Goal: Task Accomplishment & Management: Complete application form

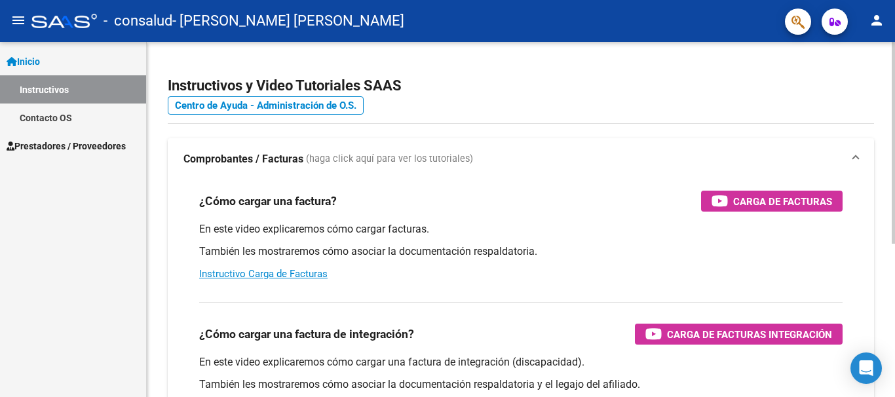
click at [669, 95] on h2 "Instructivos y Video Tutoriales SAAS" at bounding box center [521, 85] width 706 height 25
click at [48, 91] on link "Instructivos" at bounding box center [73, 89] width 146 height 28
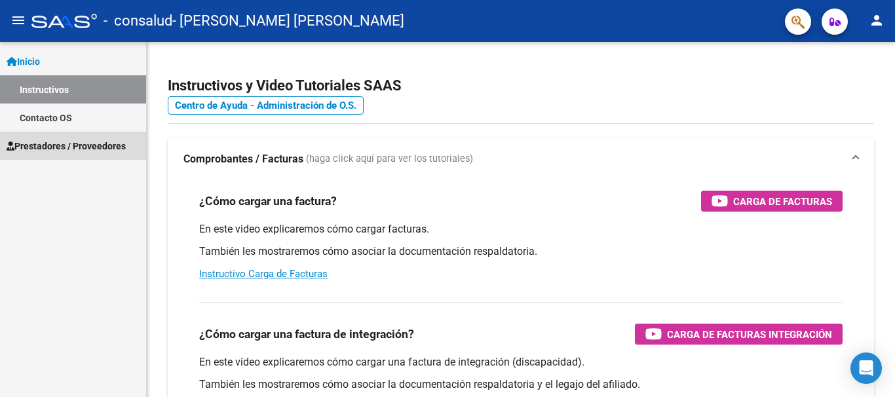
click at [58, 145] on span "Prestadores / Proveedores" at bounding box center [66, 146] width 119 height 14
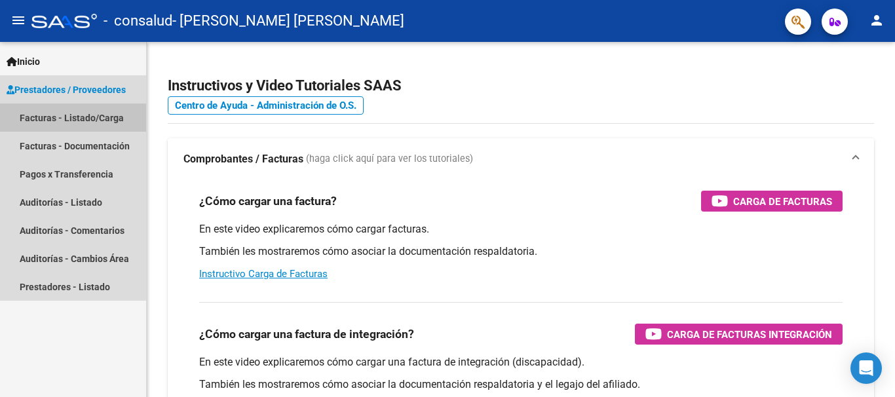
click at [62, 119] on link "Facturas - Listado/Carga" at bounding box center [73, 118] width 146 height 28
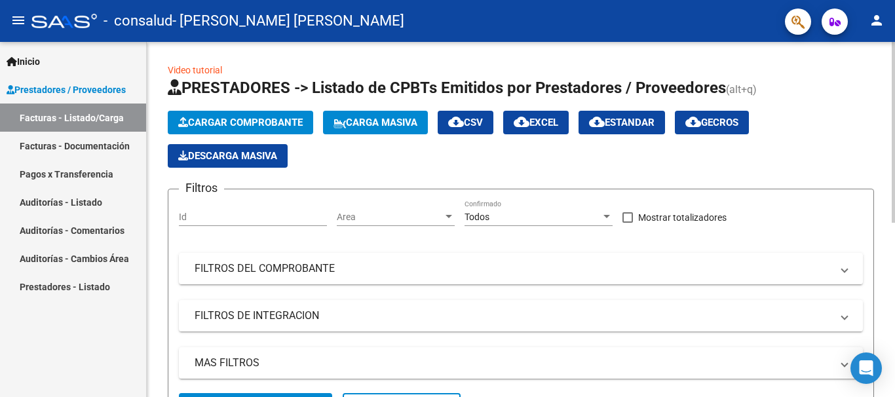
click at [256, 121] on span "Cargar Comprobante" at bounding box center [240, 123] width 124 height 12
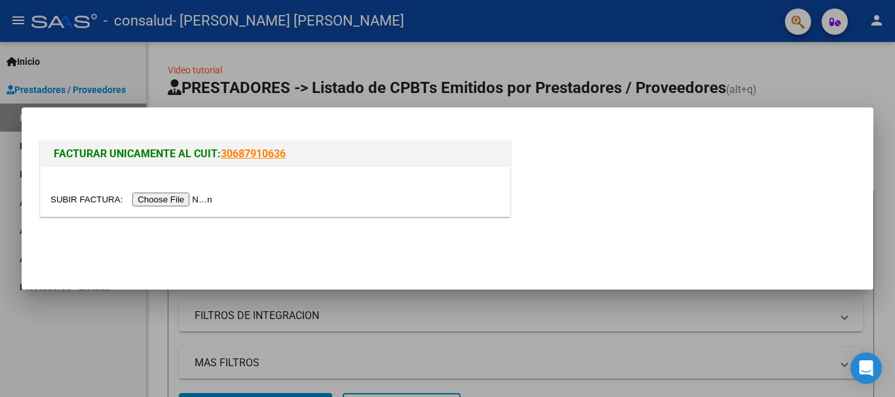
click at [67, 202] on input "file" at bounding box center [133, 200] width 166 height 14
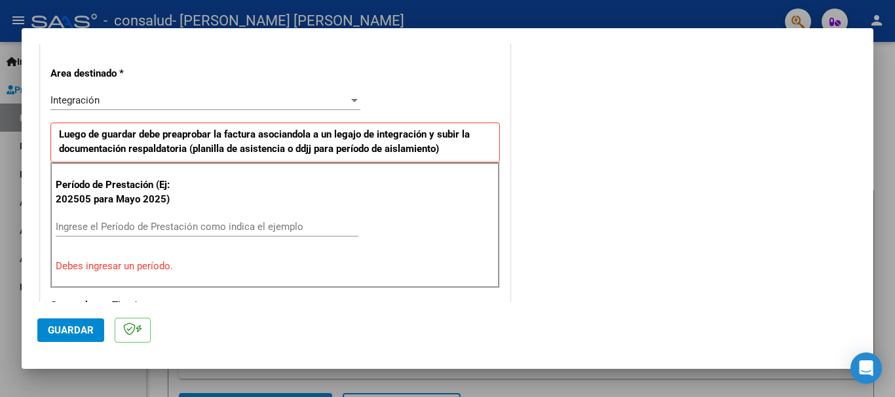
scroll to position [354, 0]
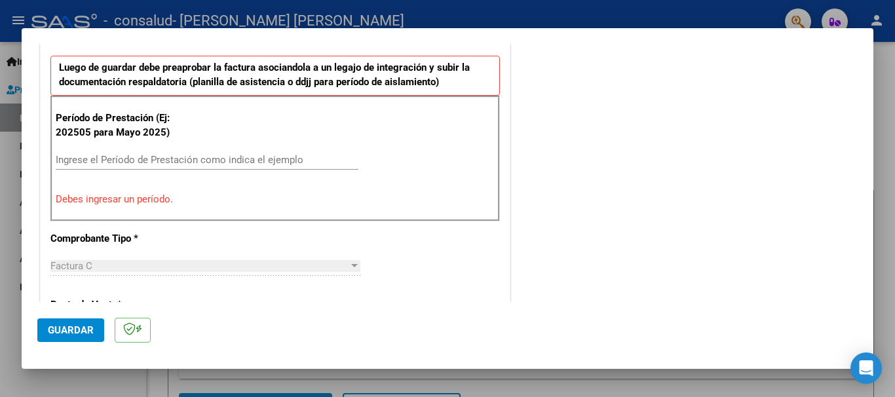
click at [176, 155] on input "Ingrese el Período de Prestación como indica el ejemplo" at bounding box center [207, 160] width 303 height 12
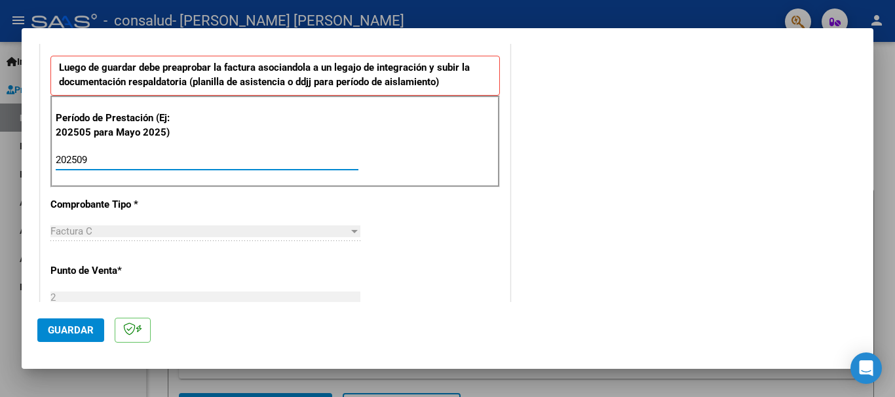
type input "202509"
click at [86, 330] on span "Guardar" at bounding box center [71, 330] width 46 height 12
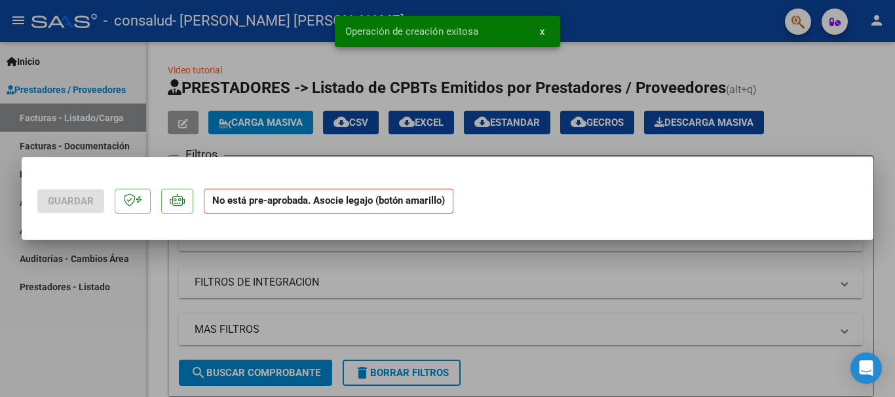
scroll to position [0, 0]
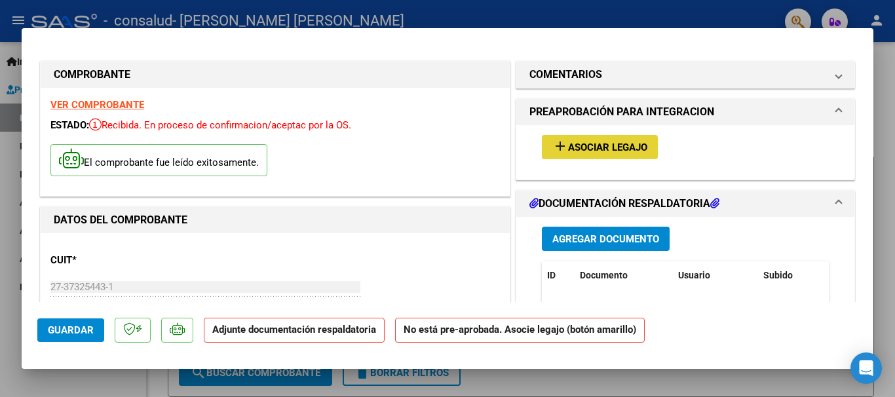
click at [614, 146] on span "Asociar Legajo" at bounding box center [607, 147] width 79 height 12
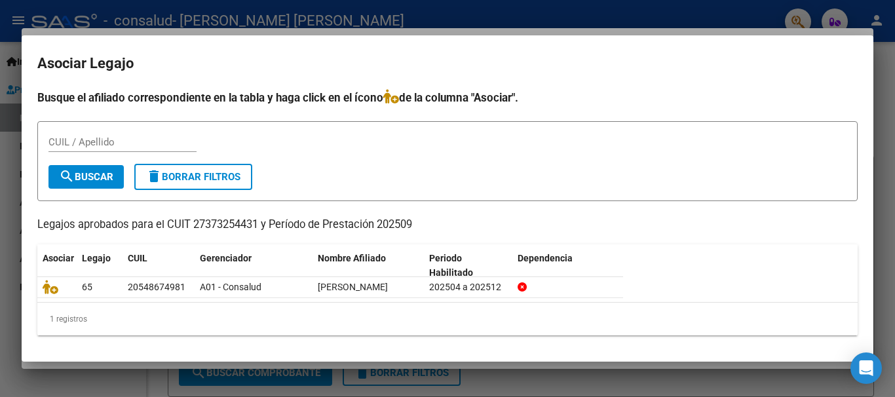
click at [892, 118] on div at bounding box center [447, 198] width 895 height 397
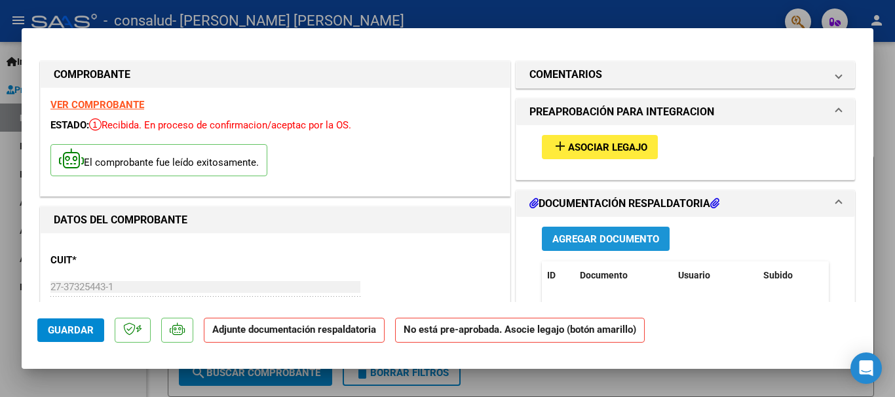
click at [574, 246] on button "Agregar Documento" at bounding box center [606, 239] width 128 height 24
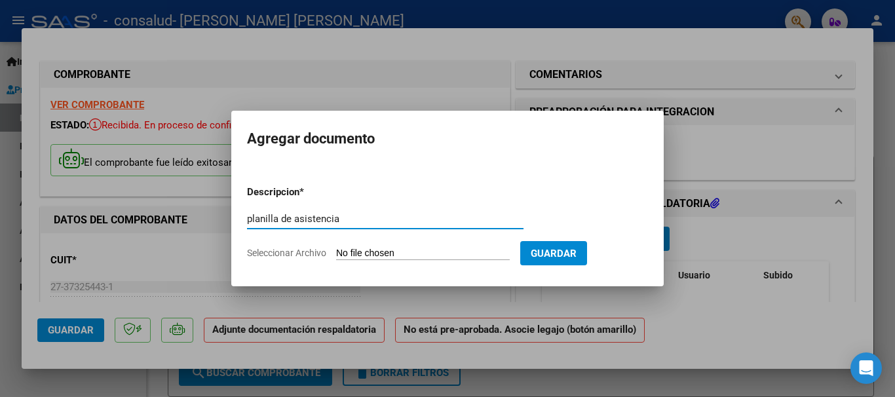
type input "planilla de asistencia"
click at [360, 252] on input "Seleccionar Archivo" at bounding box center [423, 254] width 174 height 12
type input "C:\fakepath\PLANILLA [PERSON_NAME] SEPTIEMBRE.pdf"
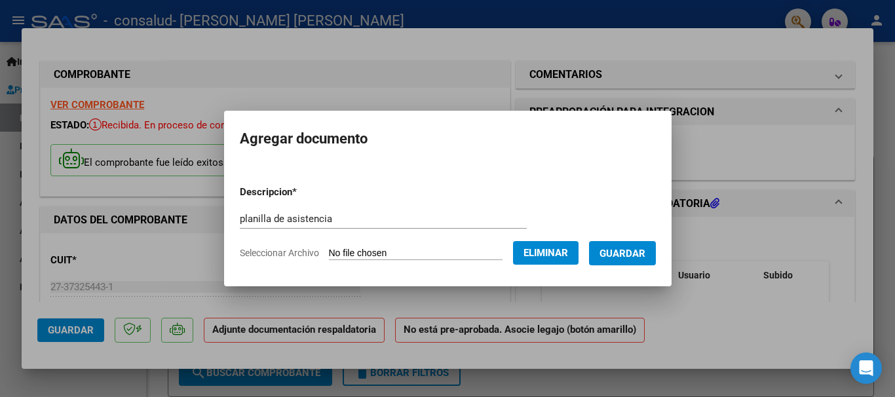
click at [645, 254] on span "Guardar" at bounding box center [622, 254] width 46 height 12
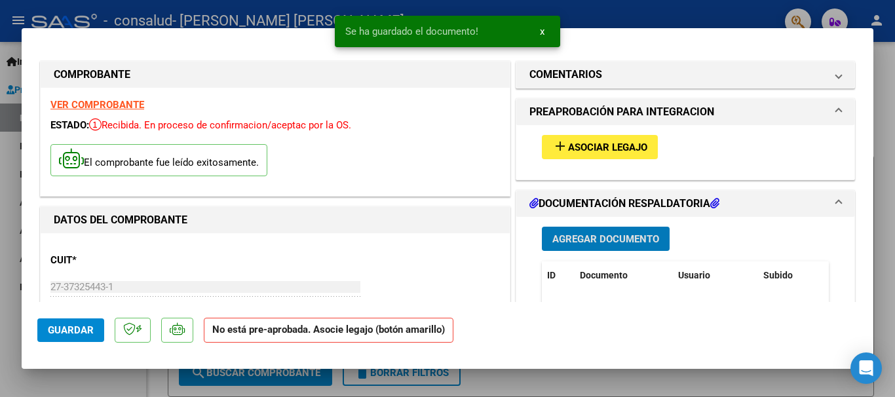
scroll to position [212, 0]
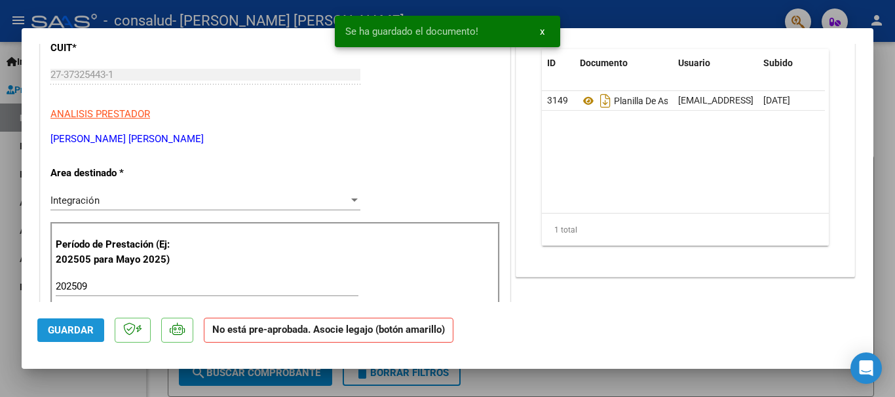
click at [69, 323] on button "Guardar" at bounding box center [70, 330] width 67 height 24
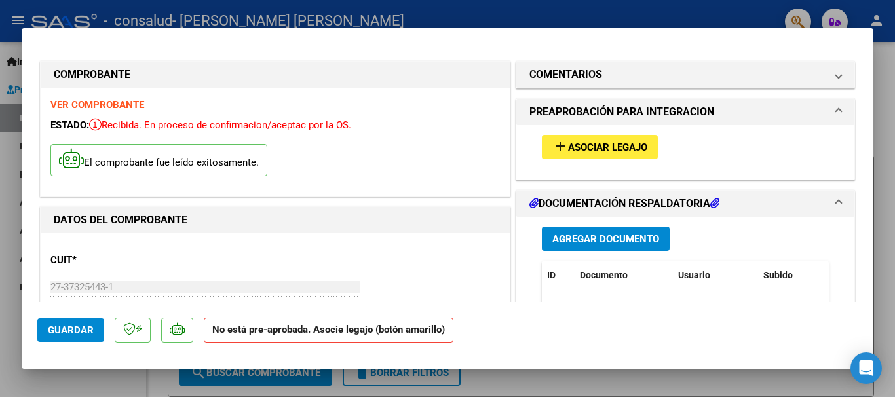
click at [806, 108] on mat-panel-title "PREAPROBACIÓN PARA INTEGRACION" at bounding box center [677, 112] width 296 height 16
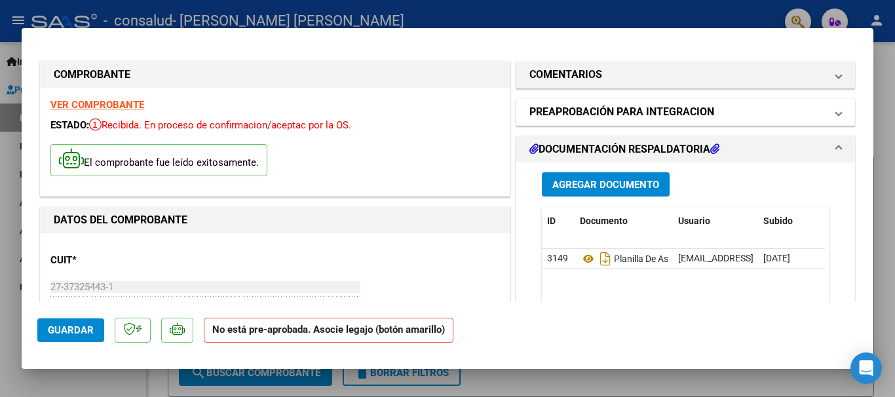
click at [804, 109] on mat-panel-title "PREAPROBACIÓN PARA INTEGRACION" at bounding box center [677, 112] width 296 height 16
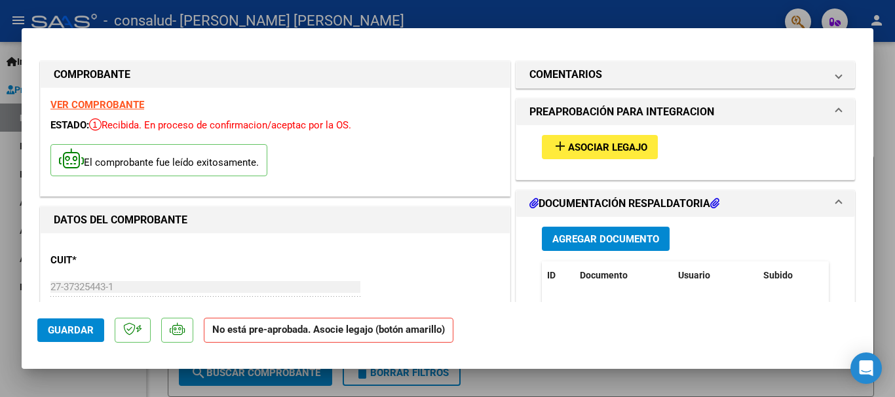
click at [610, 145] on span "Asociar Legajo" at bounding box center [607, 147] width 79 height 12
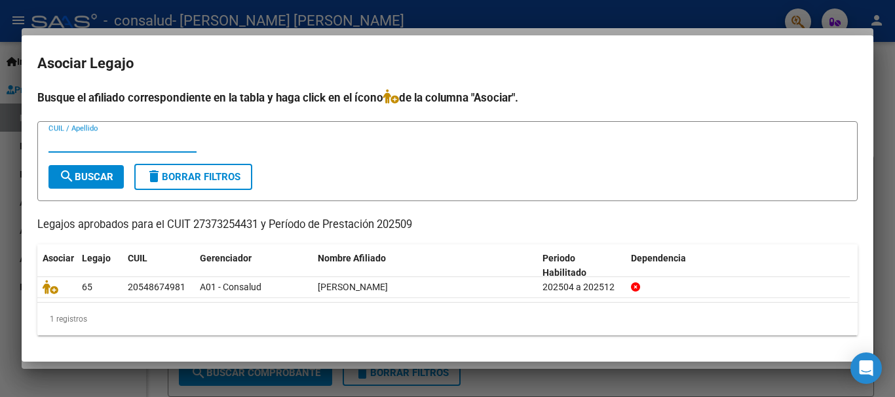
click at [122, 147] on input "CUIL / Apellido" at bounding box center [122, 142] width 148 height 12
type input "[PERSON_NAME]"
click at [112, 181] on span "search Buscar" at bounding box center [86, 177] width 54 height 12
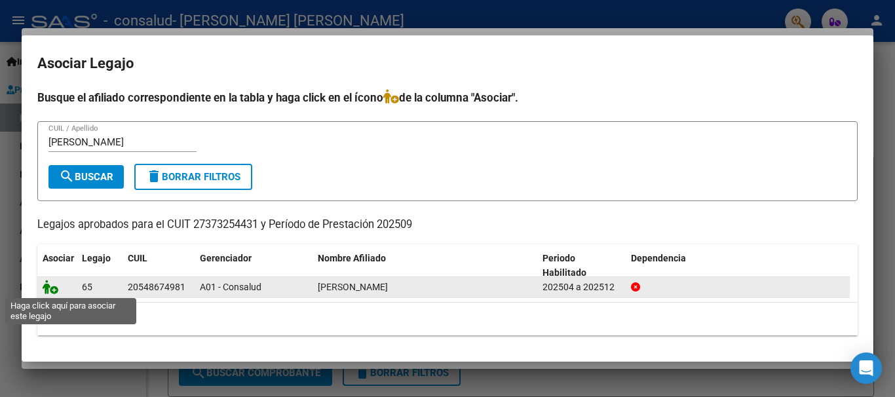
click at [52, 291] on icon at bounding box center [51, 287] width 16 height 14
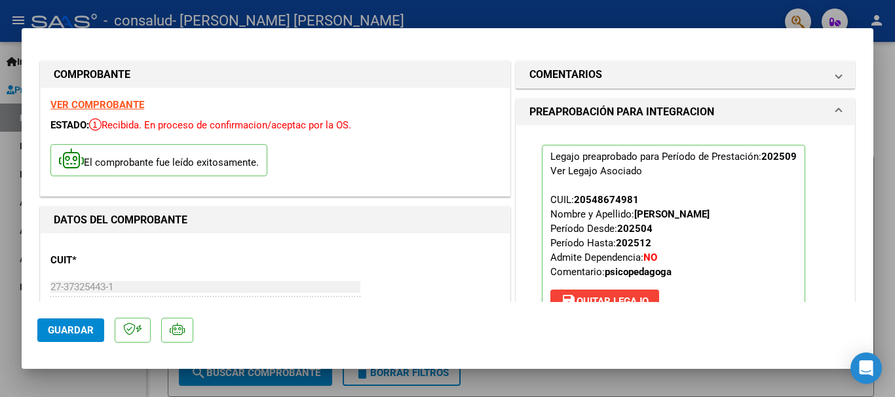
click at [414, 253] on div "CUIT * 27-37325443-1 Ingresar CUIT ANALISIS PRESTADOR [PERSON_NAME] [PERSON_NAM…" at bounding box center [274, 300] width 449 height 115
click at [878, 119] on div at bounding box center [447, 198] width 895 height 397
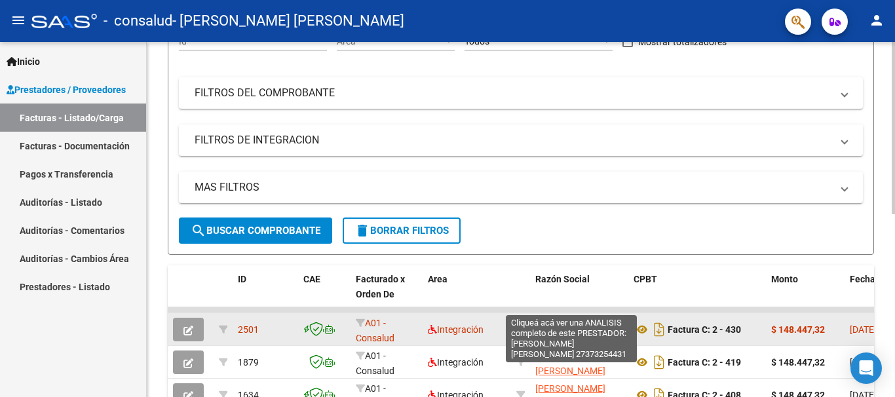
scroll to position [242, 0]
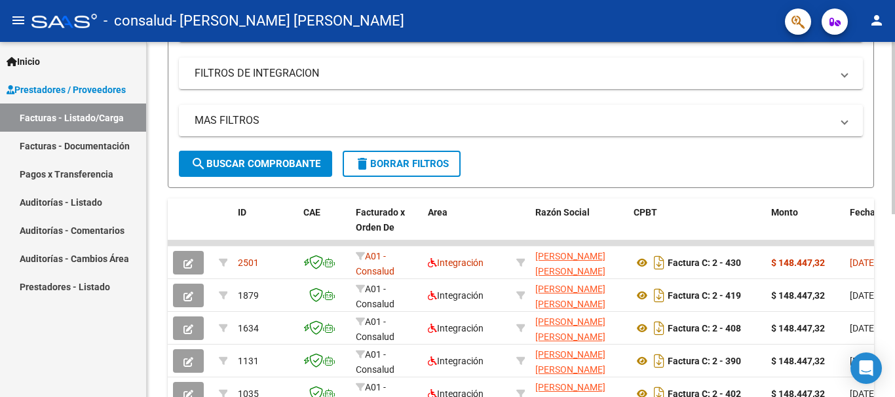
click at [894, 214] on div at bounding box center [893, 128] width 3 height 172
